Goal: Find specific page/section: Find specific page/section

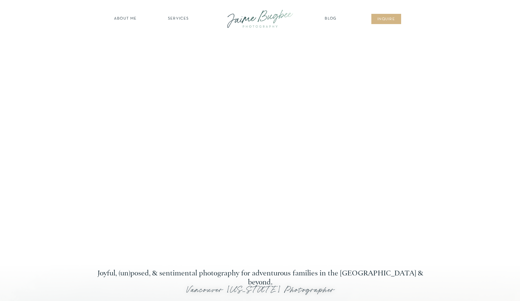
click at [177, 19] on nav "SERVICES" at bounding box center [178, 19] width 34 height 6
click at [180, 60] on nav "BUSINESSES" at bounding box center [178, 61] width 46 height 6
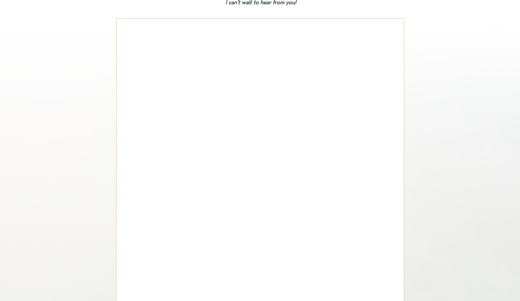
scroll to position [1805, 0]
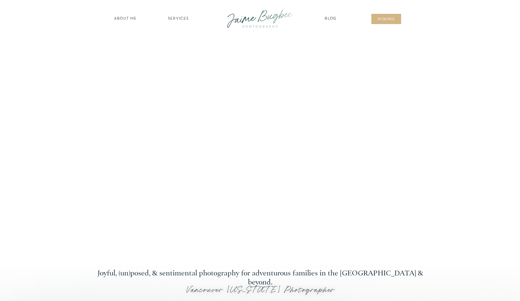
click at [329, 19] on nav "Blog" at bounding box center [330, 19] width 15 height 6
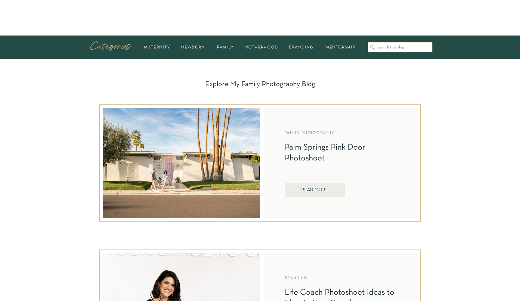
scroll to position [179, 0]
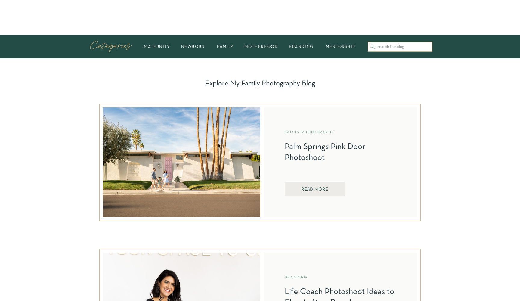
click at [388, 47] on input "Search for:" at bounding box center [403, 47] width 52 height 5
type input "c"
